Goal: Task Accomplishment & Management: Complete application form

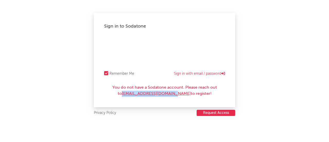
drag, startPoint x: 118, startPoint y: 95, endPoint x: 181, endPoint y: 92, distance: 63.5
click at [181, 92] on div "You do not have a Sodatone account. Please reach out to SodatoneSupport@wmg.com…" at bounding box center [164, 90] width 121 height 12
copy link "SodatoneSupport@wmg.com"
click at [225, 111] on button "Request Access" at bounding box center [216, 112] width 39 height 6
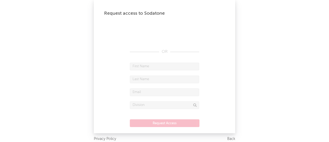
click at [156, 67] on input "text" at bounding box center [164, 66] width 69 height 8
click at [151, 67] on input "Herika Juliana" at bounding box center [164, 66] width 69 height 8
click at [151, 67] on input "Herika Julina" at bounding box center [164, 66] width 69 height 8
type input "Herika"
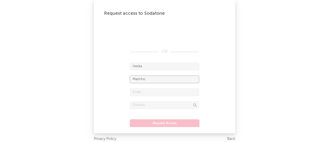
type input "Marinho"
type input "herika.marinho@warnermusic.com"
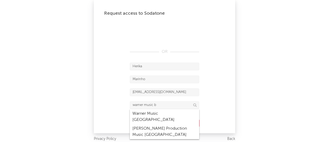
click at [160, 114] on div "Warner Music Brazil" at bounding box center [164, 116] width 69 height 15
type input "Warner Music Brazil"
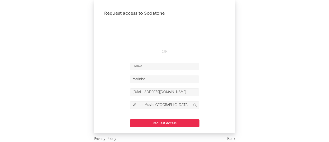
click at [161, 125] on button "Request Access" at bounding box center [165, 123] width 70 height 8
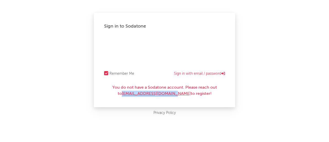
drag, startPoint x: 123, startPoint y: 93, endPoint x: 181, endPoint y: 92, distance: 57.3
click at [181, 92] on div "You do not have a Sodatone account. Please reach out to [EMAIL_ADDRESS][DOMAIN_…" at bounding box center [164, 90] width 121 height 12
copy link "[EMAIL_ADDRESS][DOMAIN_NAME]"
click at [116, 98] on div "Sign in to Sodatone Remember Me Sign in with email / password You do not have a…" at bounding box center [164, 60] width 141 height 94
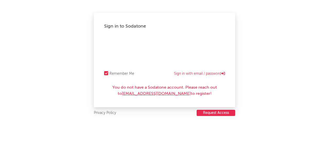
click at [221, 113] on button "Request Access" at bounding box center [216, 112] width 39 height 6
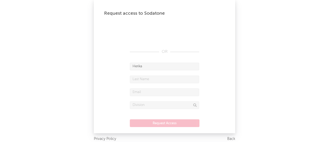
type input "Herika"
type input "Marinho"
type input "herika.marinho@warnermusic.com"
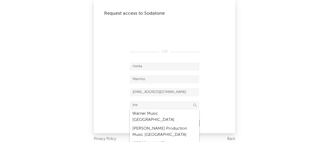
click at [157, 110] on div "Warner Music Brazil" at bounding box center [164, 116] width 69 height 15
type input "Warner Music Brazil"
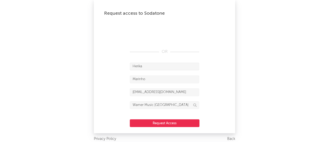
click at [162, 121] on button "Request Access" at bounding box center [165, 123] width 70 height 8
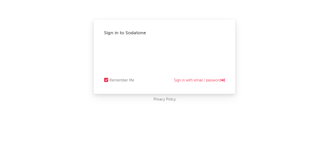
select select "recorded_music"
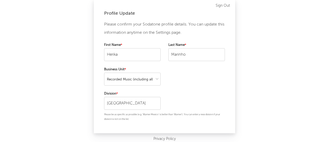
scroll to position [10, 0]
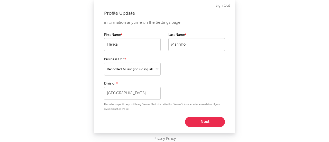
click at [200, 116] on button "Next" at bounding box center [205, 121] width 40 height 10
select select "other"
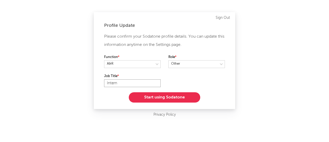
click at [133, 82] on input "Intern" at bounding box center [132, 83] width 57 height 8
type input "Analyst"
click at [192, 63] on select at bounding box center [196, 64] width 57 height 8
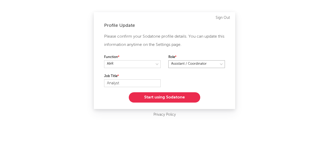
click at [168, 60] on select at bounding box center [196, 64] width 57 height 8
click at [186, 66] on select at bounding box center [196, 64] width 57 height 8
select select "other"
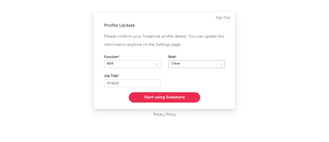
click at [168, 60] on select at bounding box center [196, 64] width 57 height 8
click at [166, 98] on button "Start using Sodatone" at bounding box center [164, 97] width 71 height 10
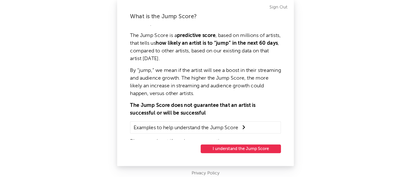
scroll to position [8, 0]
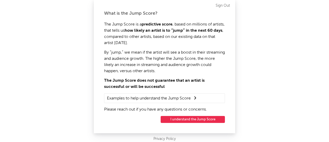
click at [198, 120] on button "I understand the Jump Score" at bounding box center [193, 119] width 64 height 7
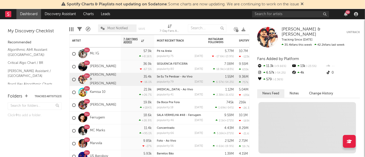
drag, startPoint x: 324, startPoint y: 0, endPoint x: 46, endPoint y: 136, distance: 309.3
click at [46, 136] on div "Folders Tracked Artists ( 23 ) Click to add a folder." at bounding box center [34, 122] width 69 height 69
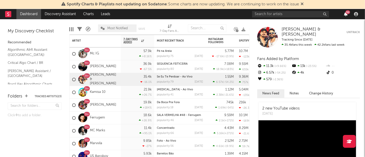
click at [329, 14] on icon "button" at bounding box center [346, 14] width 4 height 4
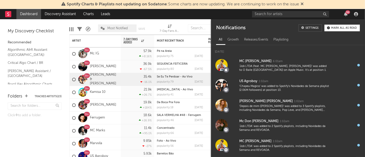
click at [329, 28] on div "Mark all as read" at bounding box center [345, 28] width 26 height 3
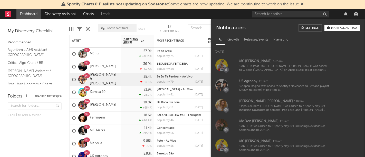
click at [329, 12] on div at bounding box center [306, 14] width 108 height 10
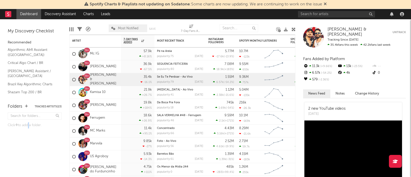
drag, startPoint x: 360, startPoint y: 0, endPoint x: 29, endPoint y: 140, distance: 359.4
click at [29, 140] on div "Click to add a folder." at bounding box center [35, 126] width 54 height 30
click at [198, 68] on div "[DATE]" at bounding box center [199, 69] width 8 height 3
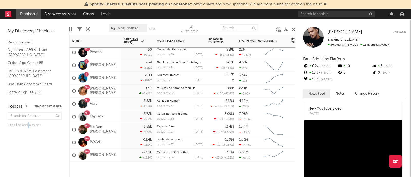
click at [111, 95] on div "9+ Elana Dara" at bounding box center [95, 91] width 51 height 13
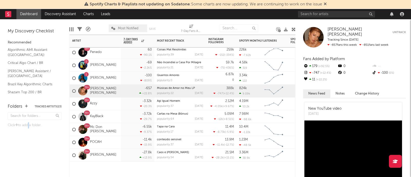
click at [329, 31] on button "Untrack" at bounding box center [399, 32] width 13 height 11
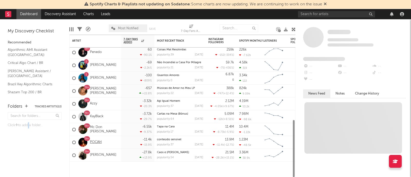
click at [99, 141] on link "POCAH" at bounding box center [96, 142] width 12 height 4
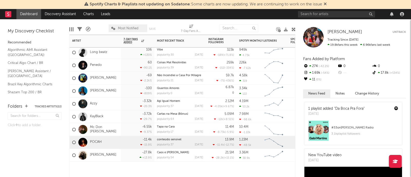
click at [116, 141] on div "POCAH" at bounding box center [95, 142] width 51 height 13
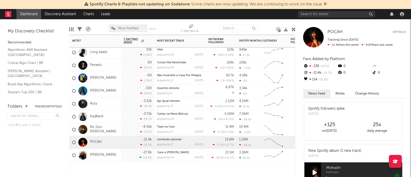
click at [329, 32] on button "Untrack" at bounding box center [399, 32] width 13 height 5
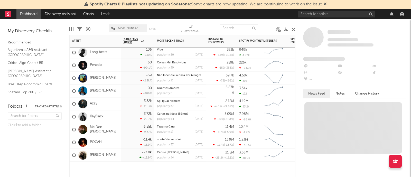
click at [107, 89] on div "Paulla" at bounding box center [95, 91] width 51 height 13
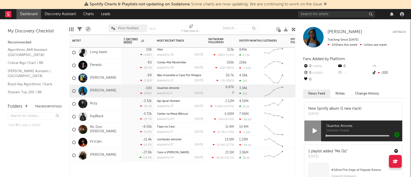
click at [329, 32] on button "Untrack" at bounding box center [399, 32] width 13 height 5
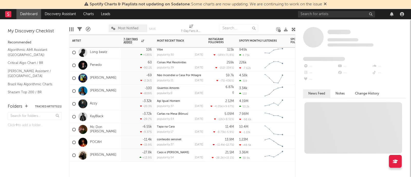
click at [109, 74] on div "Raquel" at bounding box center [95, 78] width 51 height 13
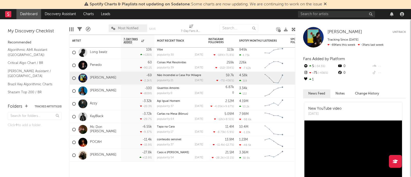
click at [329, 29] on div "Raquel Untrack Tracking Since: April 19, 2024 -69 fans this week -3 fans last w…" at bounding box center [354, 37] width 103 height 21
click at [329, 31] on button "Untrack" at bounding box center [399, 32] width 13 height 5
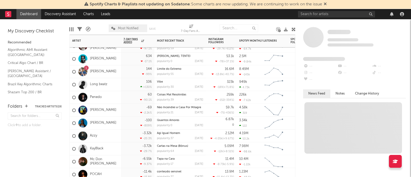
click at [111, 87] on div "Long beatz" at bounding box center [95, 84] width 51 height 13
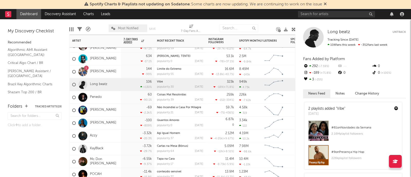
click at [329, 32] on button "Untrack" at bounding box center [399, 32] width 13 height 5
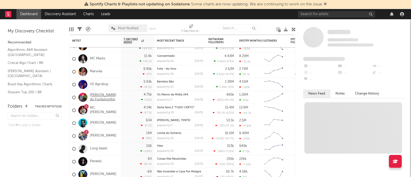
click at [113, 97] on link "[PERSON_NAME] do Furduncinho" at bounding box center [104, 97] width 29 height 9
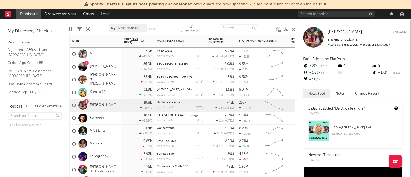
click at [124, 70] on div "36.9k -67.5 %" at bounding box center [138, 66] width 28 height 13
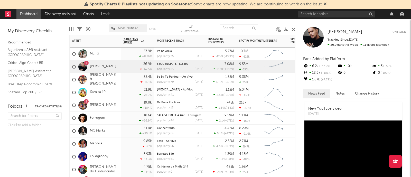
click at [130, 79] on div "35.4k -16.1 %" at bounding box center [138, 79] width 28 height 13
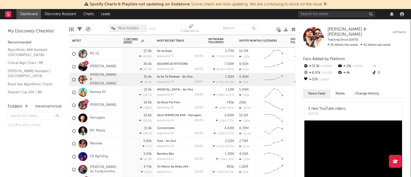
click at [129, 93] on div "21.9k +26.7 %" at bounding box center [138, 92] width 28 height 13
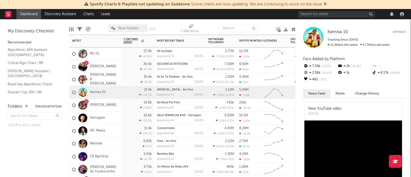
click at [125, 104] on div "19.8k +184 %" at bounding box center [138, 105] width 28 height 13
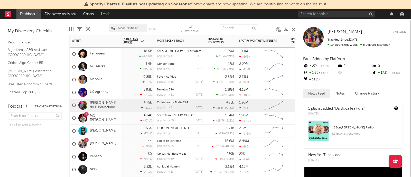
click at [131, 107] on div "4.75k +111 %" at bounding box center [138, 105] width 28 height 13
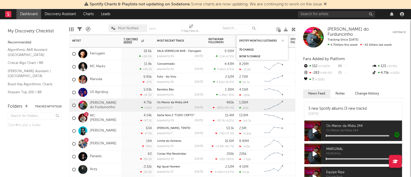
click at [329, 32] on button "Untrack" at bounding box center [399, 32] width 13 height 11
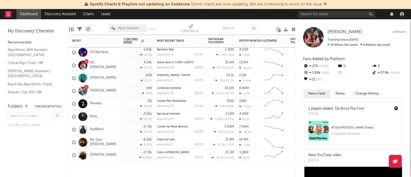
click at [185, 119] on div "popularity: 37 [DATE]" at bounding box center [180, 119] width 46 height 3
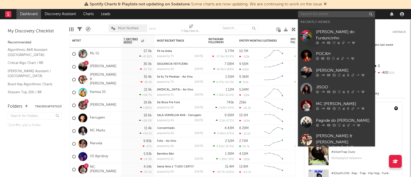
click at [304, 14] on input "text" at bounding box center [336, 14] width 77 height 6
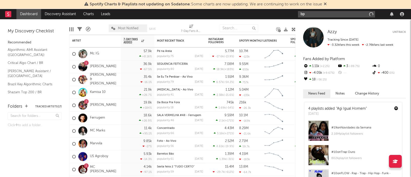
type input "b"
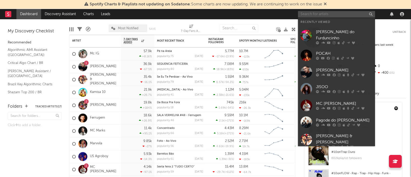
type input "o"
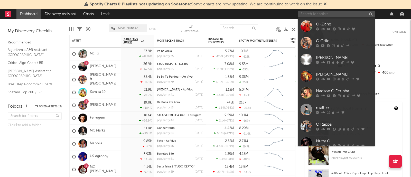
click at [338, 12] on input "text" at bounding box center [336, 14] width 77 height 6
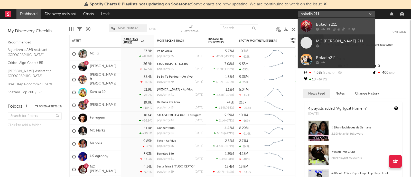
type input "boladin 211"
click at [347, 25] on div "Boladin 211" at bounding box center [344, 24] width 57 height 6
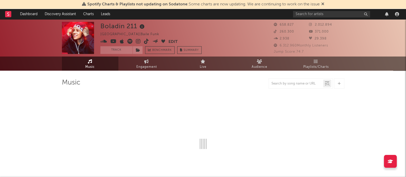
select select "6m"
